Goal: Check status: Check status

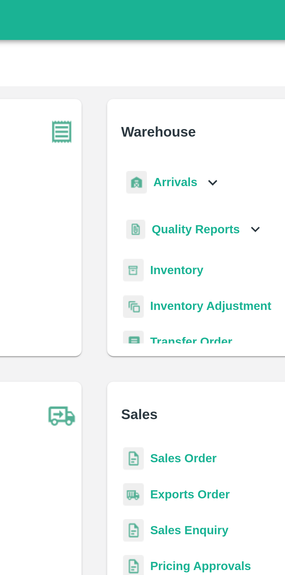
click at [181, 66] on div "Arrivals" at bounding box center [171, 66] width 36 height 13
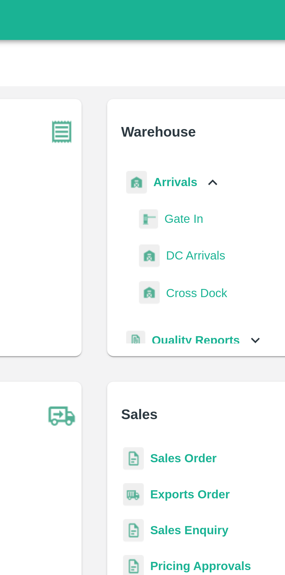
click at [182, 94] on span "DC Arrivals" at bounding box center [180, 93] width 22 height 6
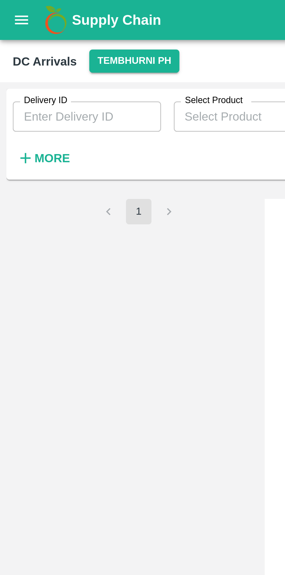
click at [23, 60] on strong "More" at bounding box center [19, 57] width 13 height 5
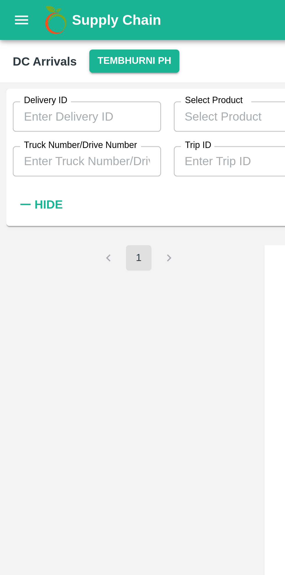
click at [51, 22] on button "Tembhurni PH" at bounding box center [49, 22] width 33 height 8
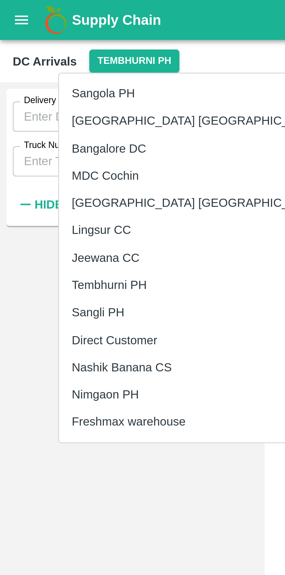
click at [53, 134] on li "Nashik Banana CS" at bounding box center [72, 134] width 100 height 10
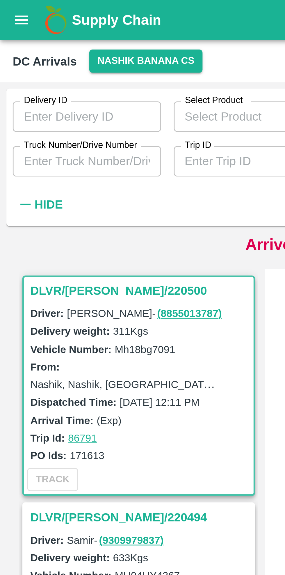
click at [38, 57] on input "Truck Number/Drive Number" at bounding box center [32, 58] width 54 height 11
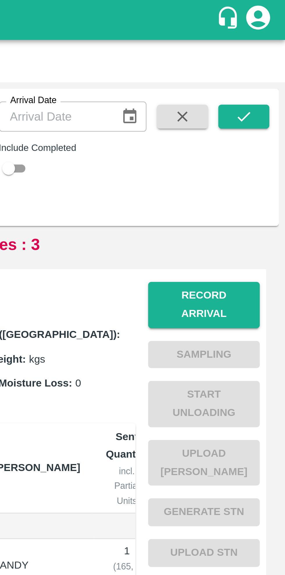
type input "162629"
click at [188, 63] on input "checkbox" at bounding box center [184, 61] width 21 height 7
checkbox input "true"
click at [274, 43] on button "submit" at bounding box center [270, 42] width 19 height 9
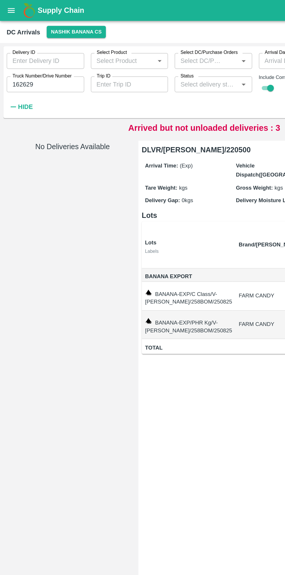
scroll to position [0, 1]
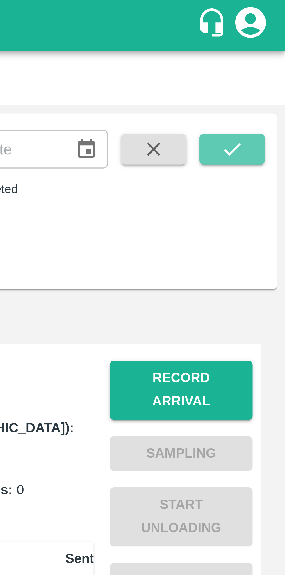
click at [269, 44] on icon "submit" at bounding box center [270, 42] width 6 height 6
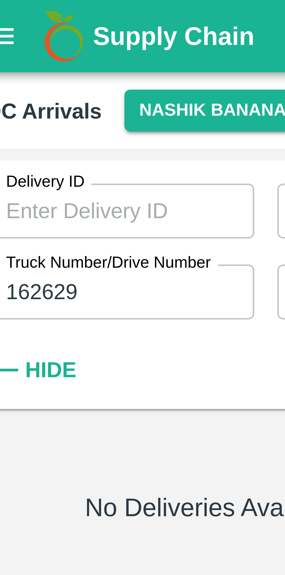
click at [32, 57] on input "162629" at bounding box center [32, 58] width 54 height 11
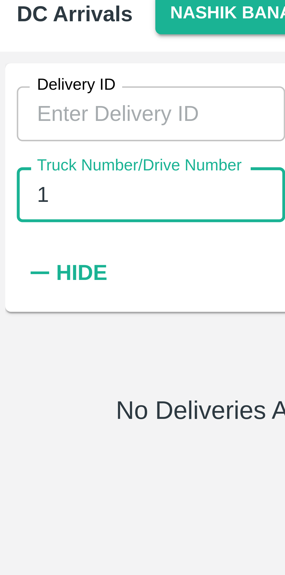
type input "1"
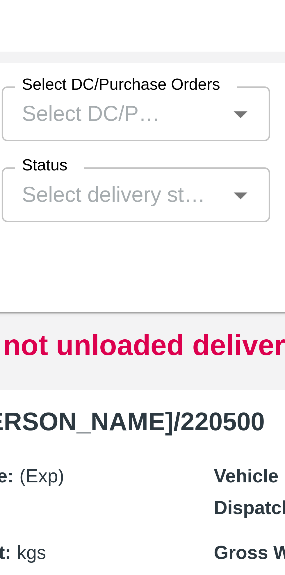
click at [153, 43] on input "Select DC/Purchase Orders" at bounding box center [140, 43] width 33 height 8
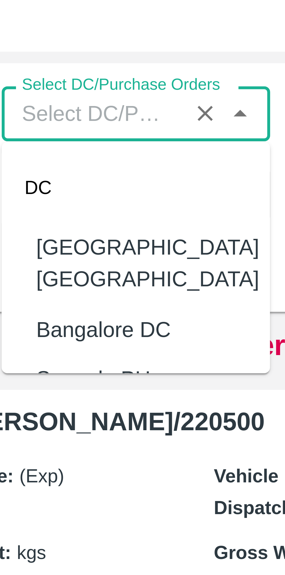
click at [162, 43] on icon "Clear" at bounding box center [163, 43] width 6 height 6
click at [165, 26] on div "DC Arrivals Nashik Banana CS" at bounding box center [142, 22] width 275 height 8
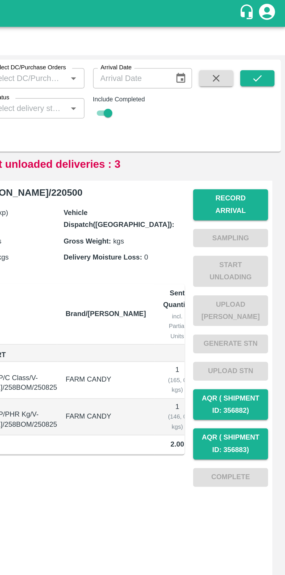
click at [248, 44] on icon "button" at bounding box center [248, 42] width 6 height 6
checkbox input "false"
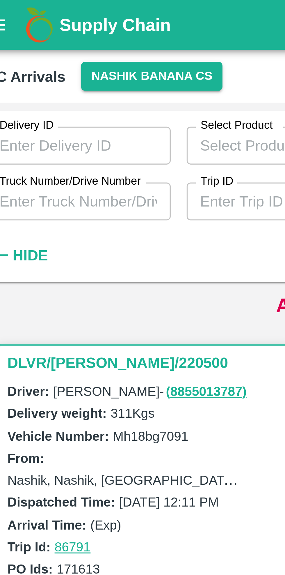
click at [53, 21] on button "Nashik Banana CS" at bounding box center [53, 22] width 41 height 8
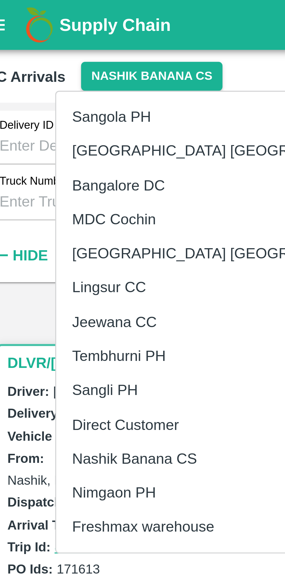
click at [52, 105] on li "Tembhurni PH" at bounding box center [75, 104] width 100 height 10
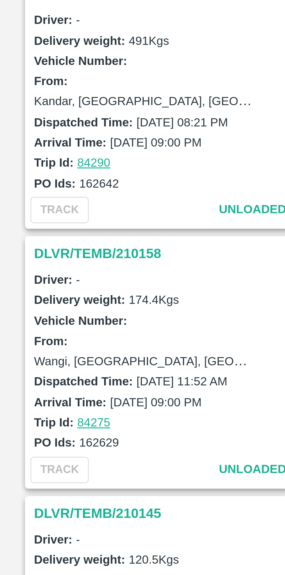
scroll to position [552, 0]
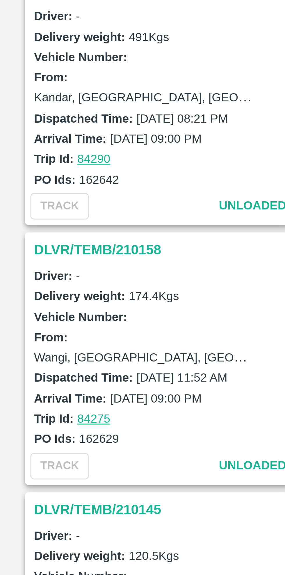
click at [31, 302] on label "Delivery weight:" at bounding box center [25, 304] width 29 height 4
click at [22, 286] on h3 "DLVR/TEMB/210158" at bounding box center [51, 289] width 81 height 8
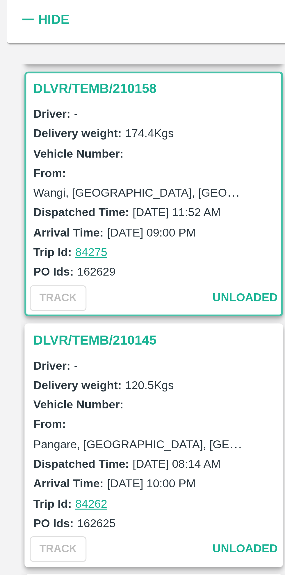
scroll to position [743, 0]
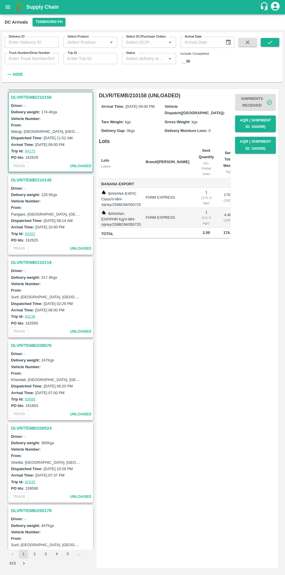
click at [215, 361] on div "DLVR/TEMB/210158 (UNLOADED) Arrival Time: [DATE] 09:00 PM Vehicle Dispatch([GEO…" at bounding box center [188, 328] width 182 height 478
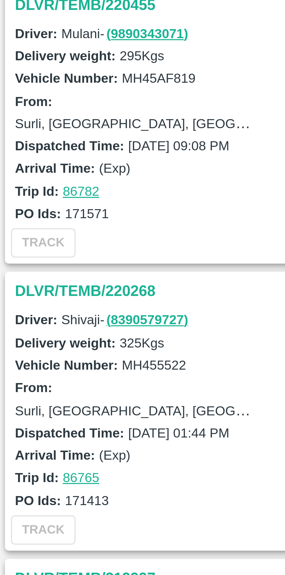
scroll to position [0, 0]
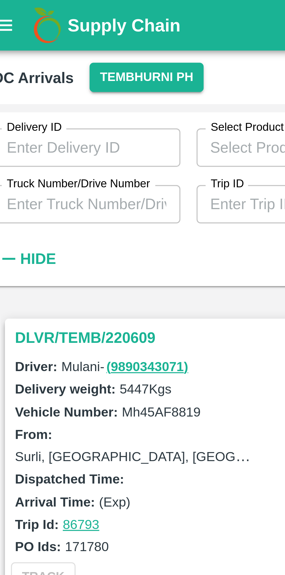
click at [79, 58] on input "Trip ID" at bounding box center [90, 58] width 54 height 11
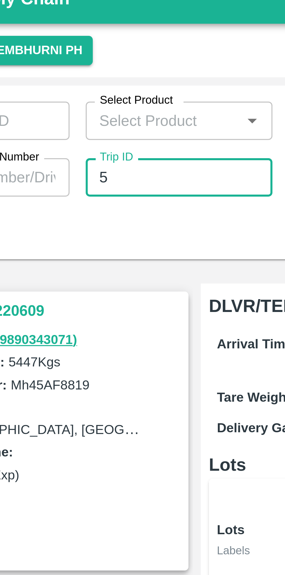
type input "5"
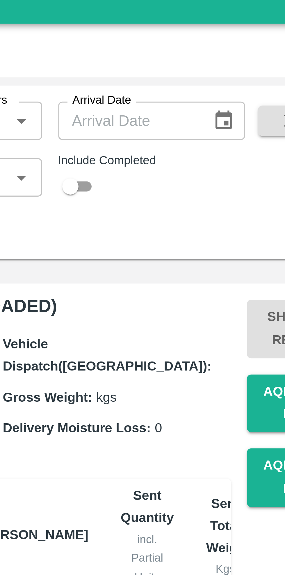
type input "86707"
click at [189, 62] on input "checkbox" at bounding box center [184, 61] width 21 height 7
checkbox input "true"
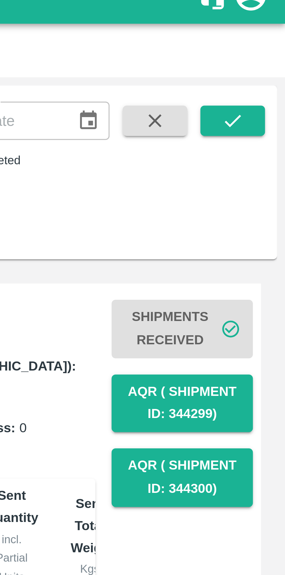
click at [271, 43] on icon "submit" at bounding box center [270, 42] width 6 height 6
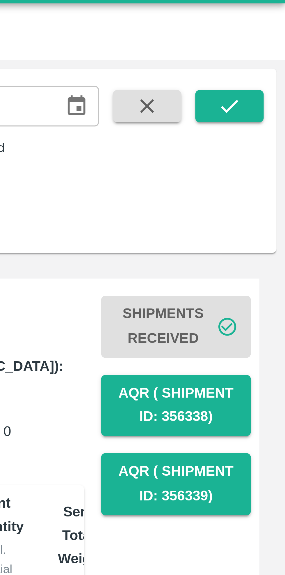
click at [246, 43] on icon "button" at bounding box center [248, 42] width 6 height 6
checkbox input "false"
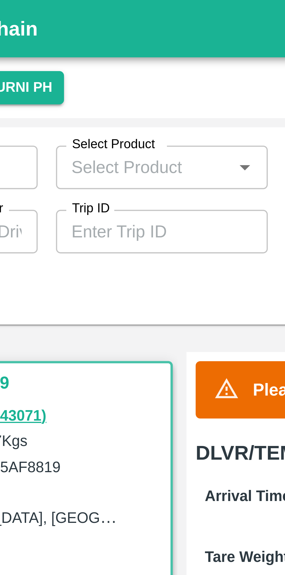
click at [95, 59] on input "Trip ID" at bounding box center [90, 58] width 54 height 11
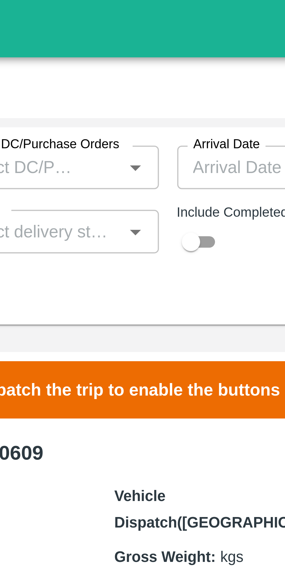
type input "84275"
click at [189, 59] on input "checkbox" at bounding box center [184, 61] width 21 height 7
checkbox input "true"
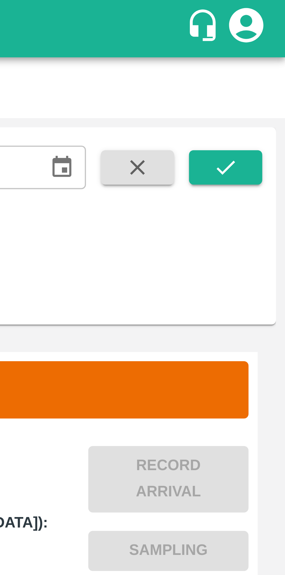
click at [272, 43] on icon "submit" at bounding box center [270, 42] width 6 height 6
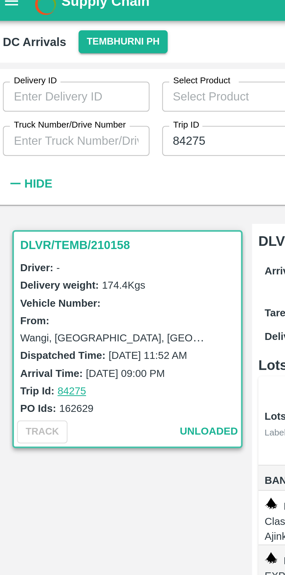
click at [93, 59] on input "84275" at bounding box center [90, 58] width 54 height 11
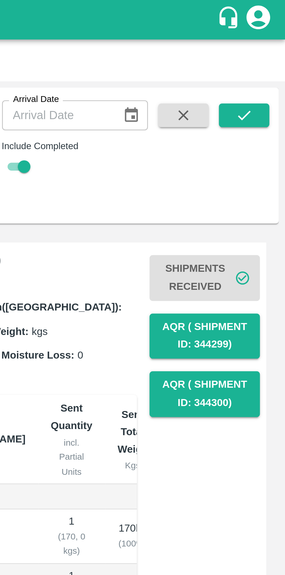
click at [269, 40] on icon "submit" at bounding box center [270, 42] width 6 height 6
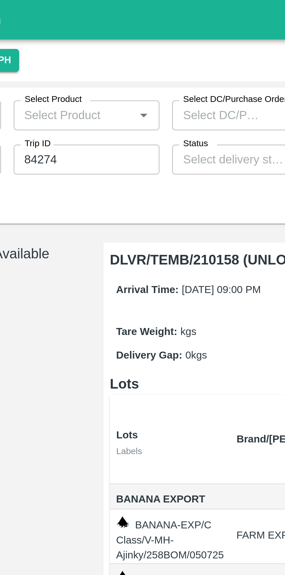
click at [96, 58] on input "84274" at bounding box center [90, 58] width 54 height 11
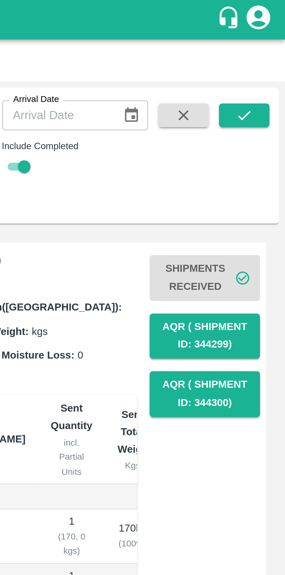
click at [272, 44] on icon "submit" at bounding box center [270, 42] width 6 height 6
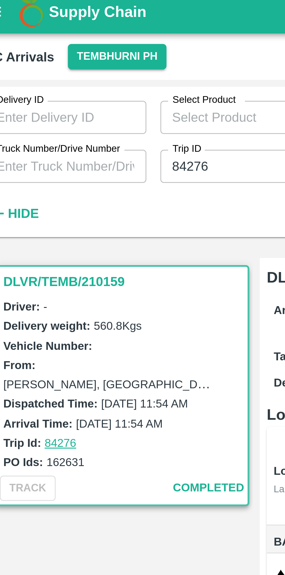
click at [90, 59] on input "84276" at bounding box center [90, 58] width 54 height 11
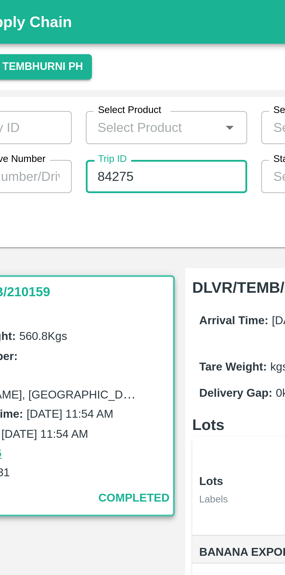
type input "84275"
click at [101, 76] on div "Delivery ID Delivery ID Select Product Select Product   * Select DC/Purchase Or…" at bounding box center [117, 55] width 235 height 47
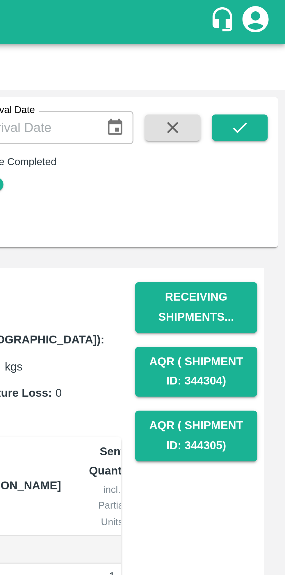
click at [273, 41] on icon "submit" at bounding box center [270, 42] width 6 height 6
